Goal: Information Seeking & Learning: Find specific fact

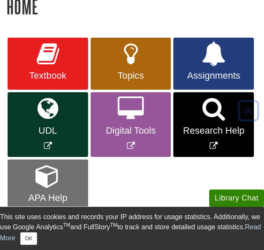
scroll to position [160, 0]
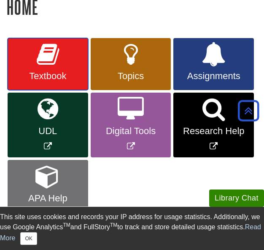
click at [63, 81] on span "Textbook" at bounding box center [48, 76] width 68 height 11
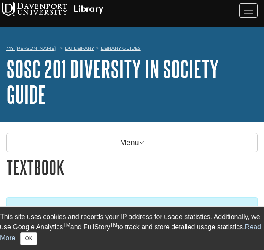
scroll to position [196, 0]
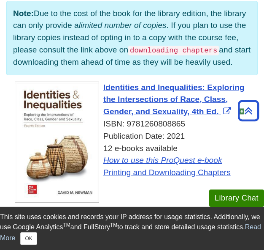
drag, startPoint x: 0, startPoint y: 0, endPoint x: 228, endPoint y: 126, distance: 260.0
click at [228, 126] on div "ISBN: 9781260808865" at bounding box center [136, 124] width 243 height 12
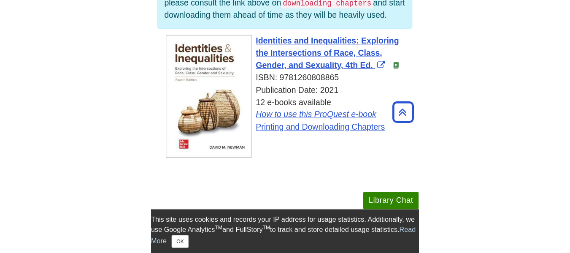
scroll to position [243, 0]
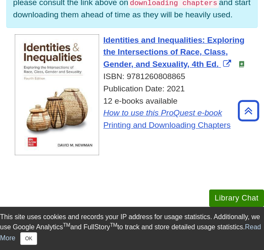
click at [175, 46] on div "Identities and Inequalities: Exploring the Intersections of Race, Class, Gender…" at bounding box center [136, 82] width 243 height 97
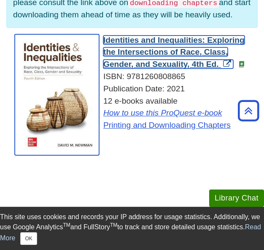
click at [173, 51] on span "Identities and Inequalities: Exploring the Intersections of Race, Class, Gender…" at bounding box center [173, 51] width 141 height 33
